Goal: Transaction & Acquisition: Purchase product/service

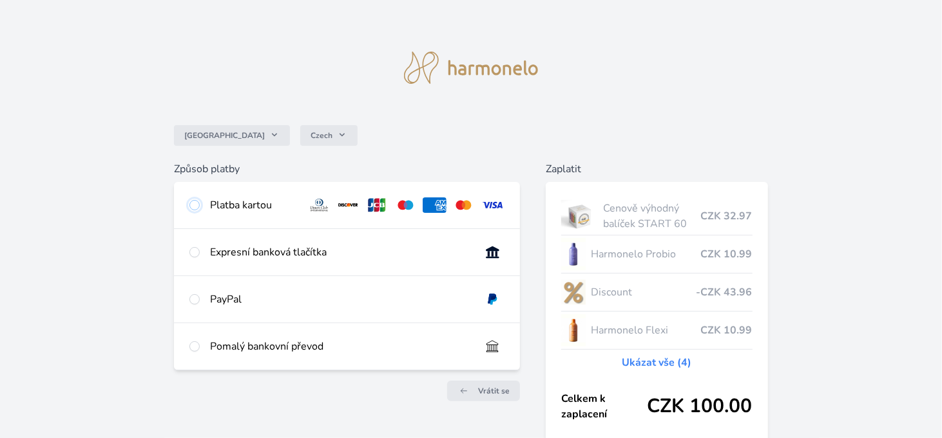
click at [195, 202] on input "radio" at bounding box center [194, 205] width 10 height 10
radio input "true"
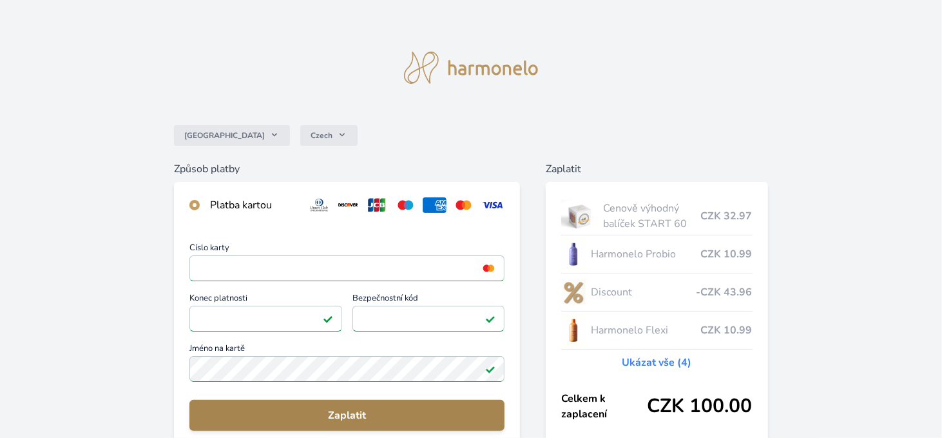
click at [358, 414] on span "Zaplatit" at bounding box center [347, 414] width 295 height 15
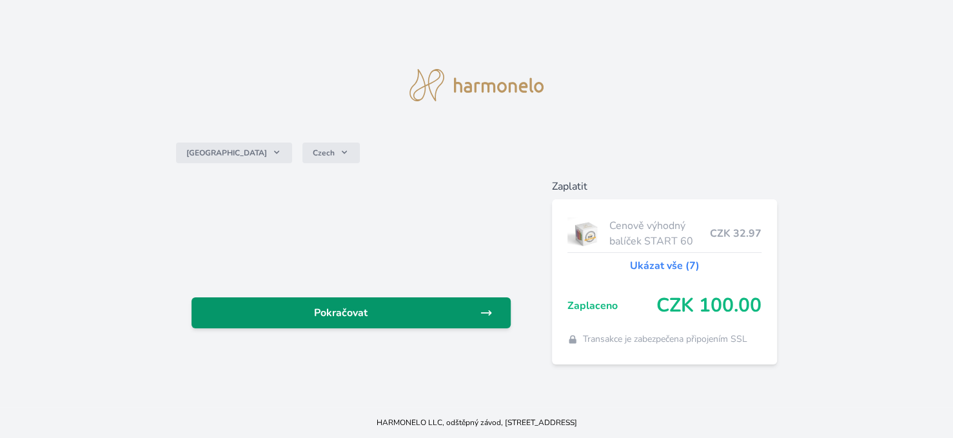
click at [363, 317] on span "Pokračovat" at bounding box center [341, 312] width 278 height 15
